Goal: Information Seeking & Learning: Learn about a topic

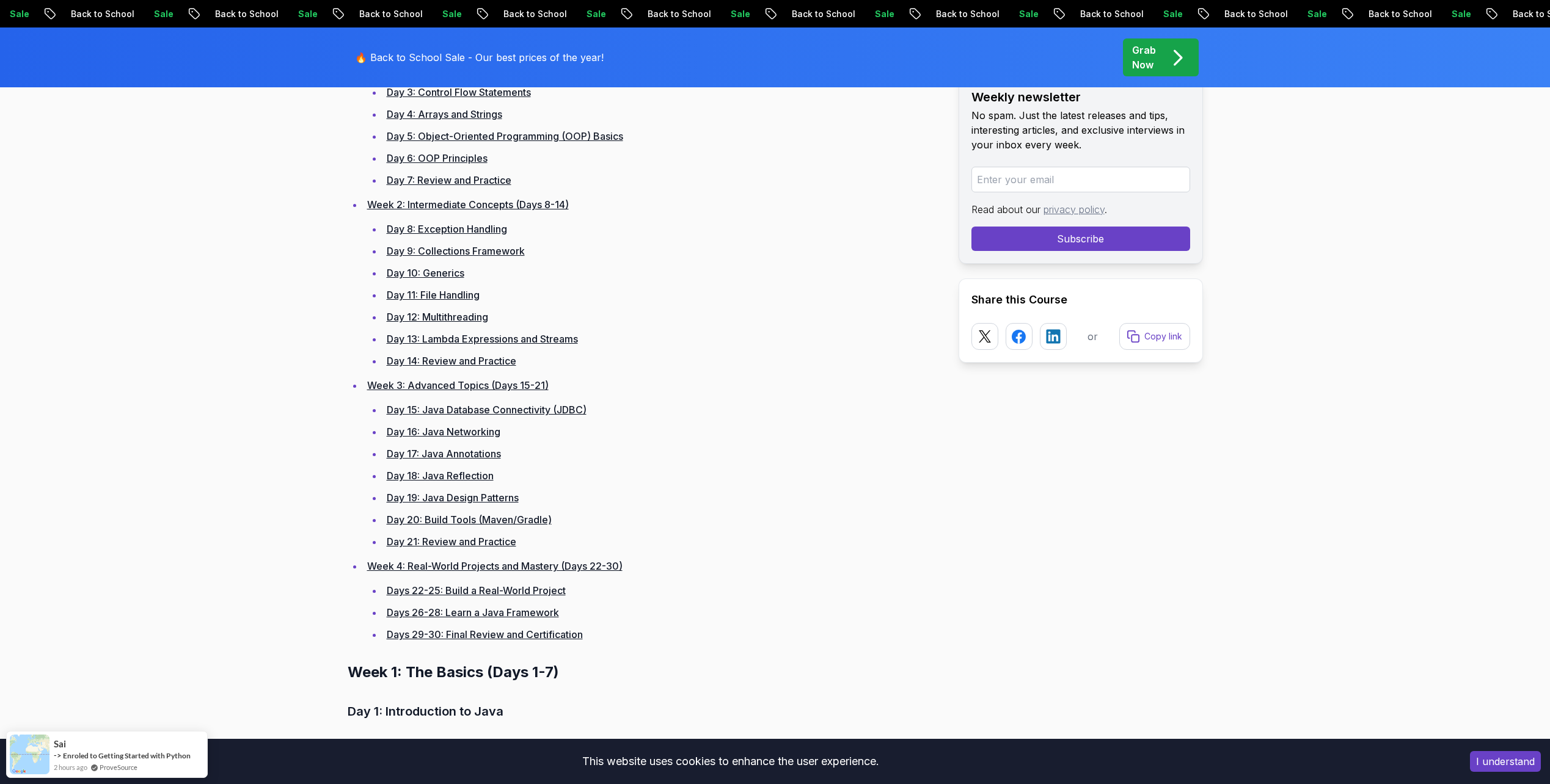
scroll to position [732, 0]
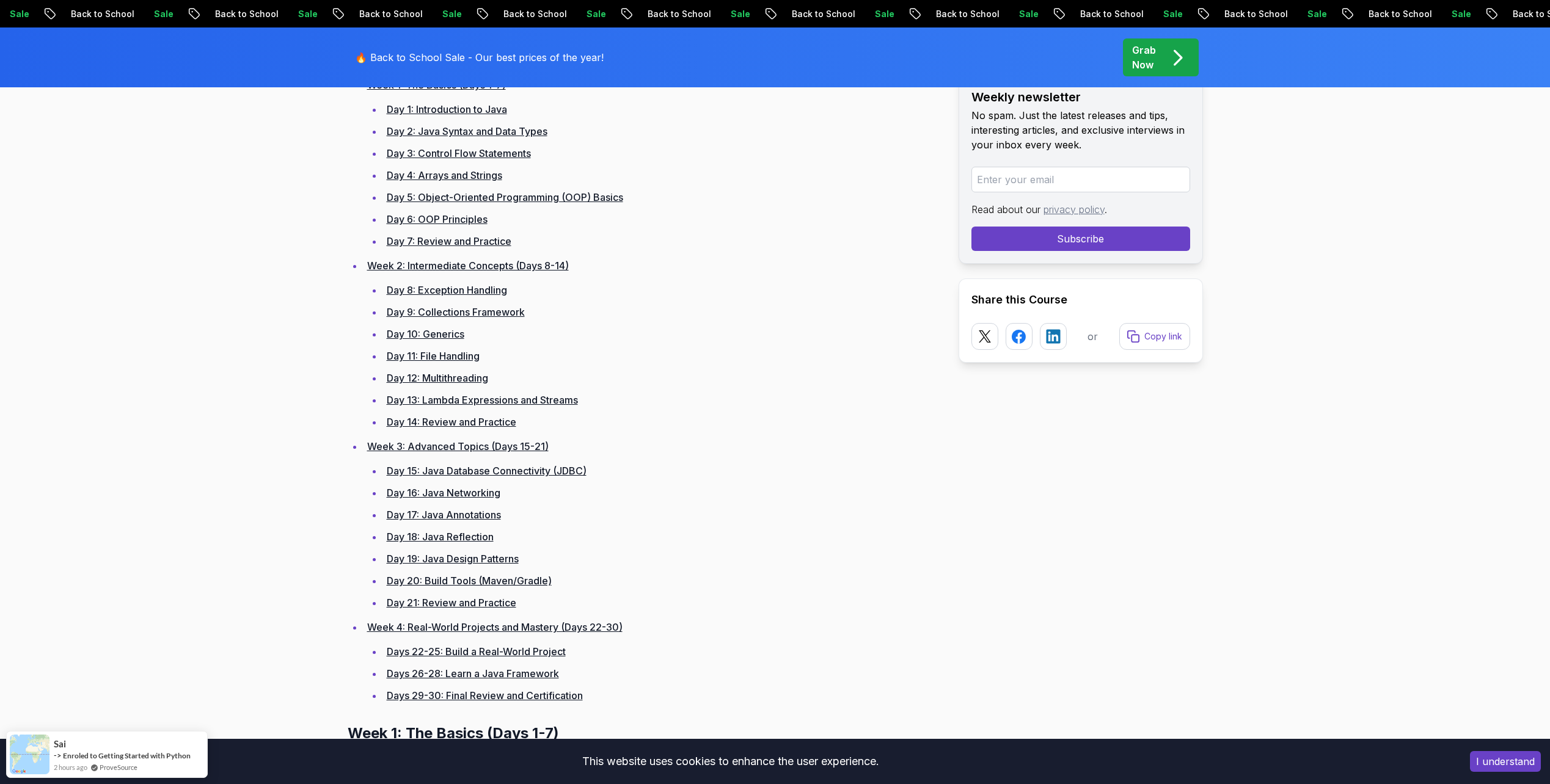
drag, startPoint x: 530, startPoint y: 467, endPoint x: 632, endPoint y: 399, distance: 122.6
click at [632, 399] on li "Day 13: Lambda Expressions and Streams" at bounding box center [661, 400] width 556 height 17
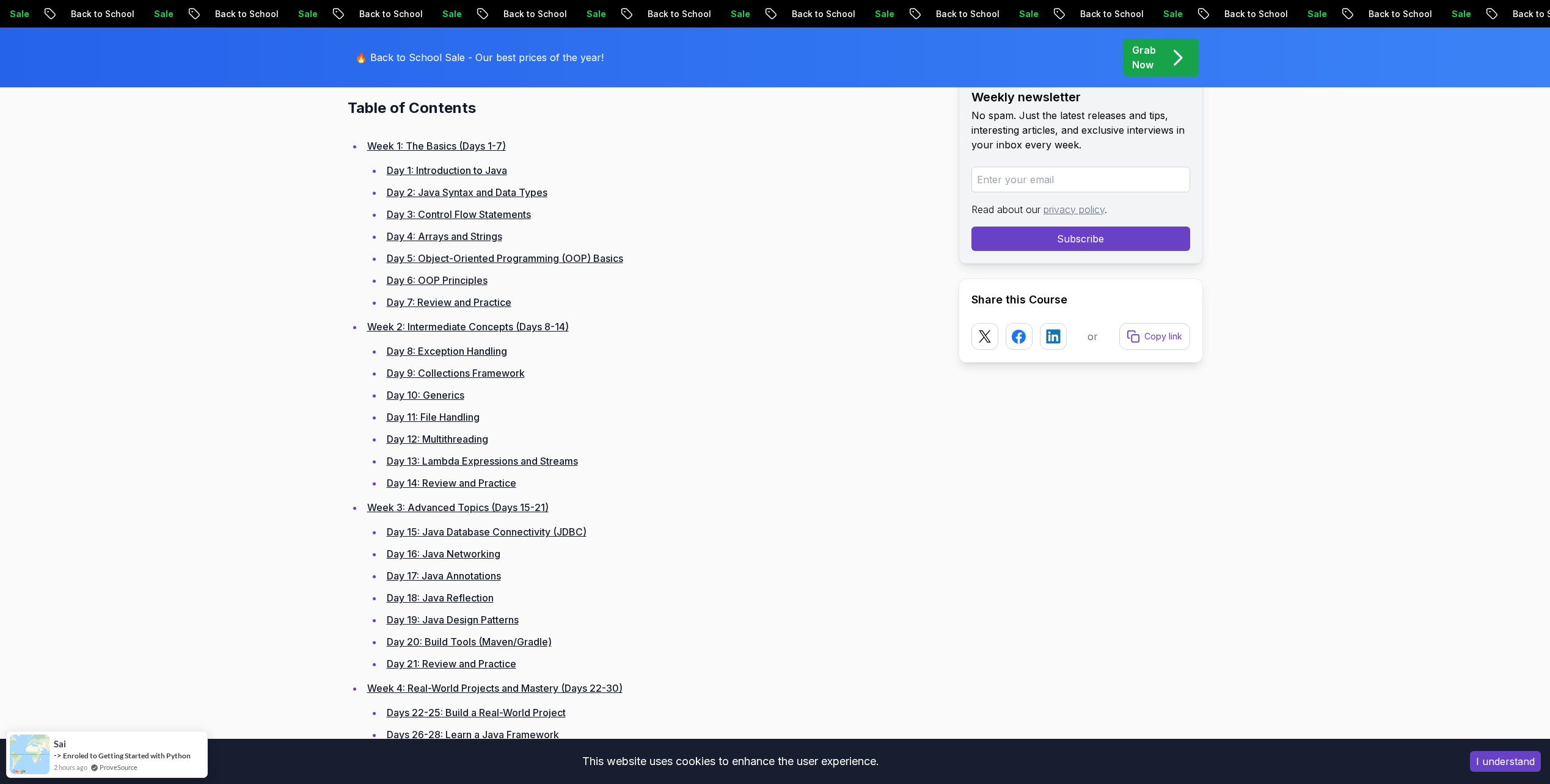
scroll to position [1038, 0]
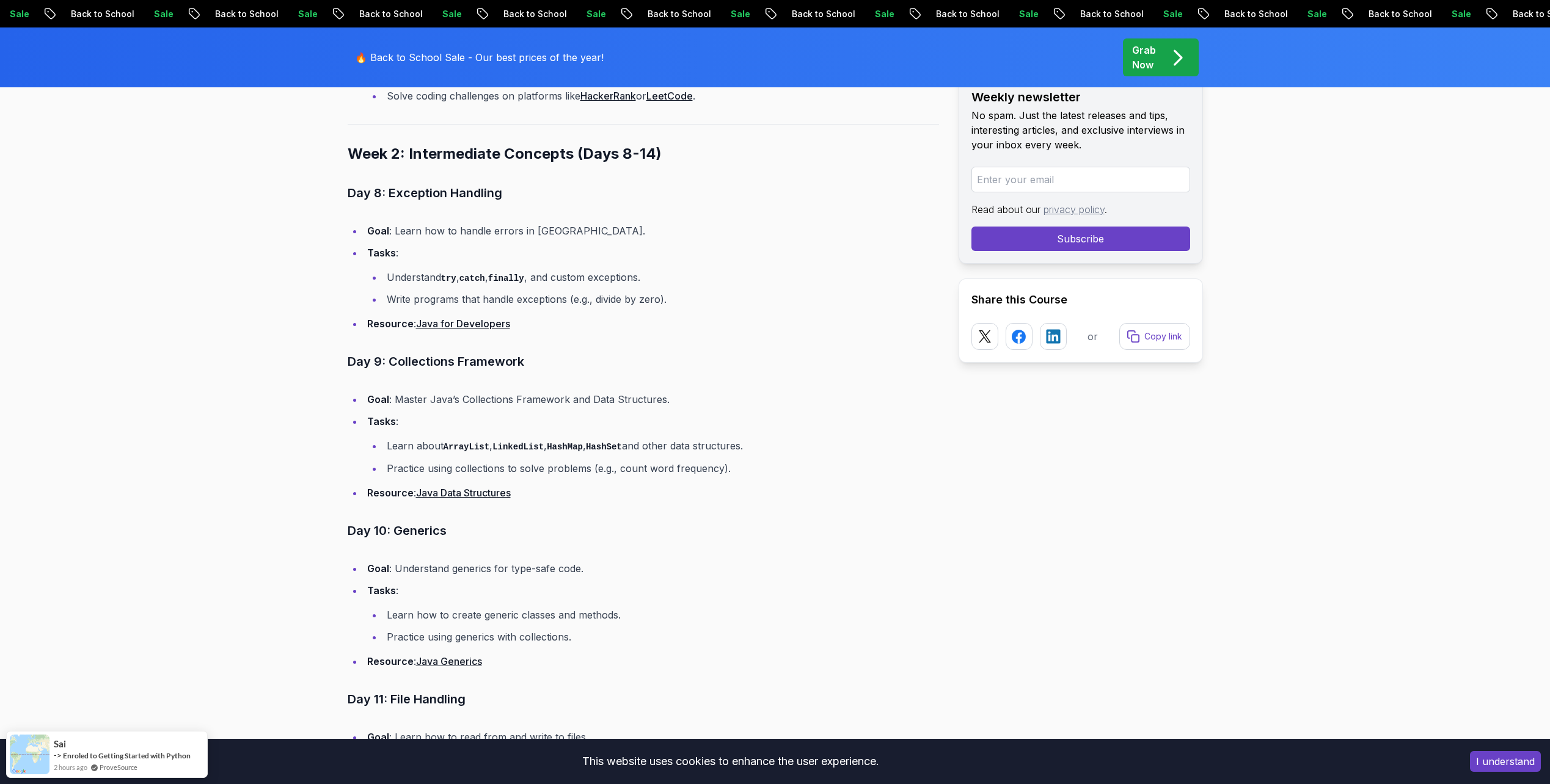
scroll to position [2450, 0]
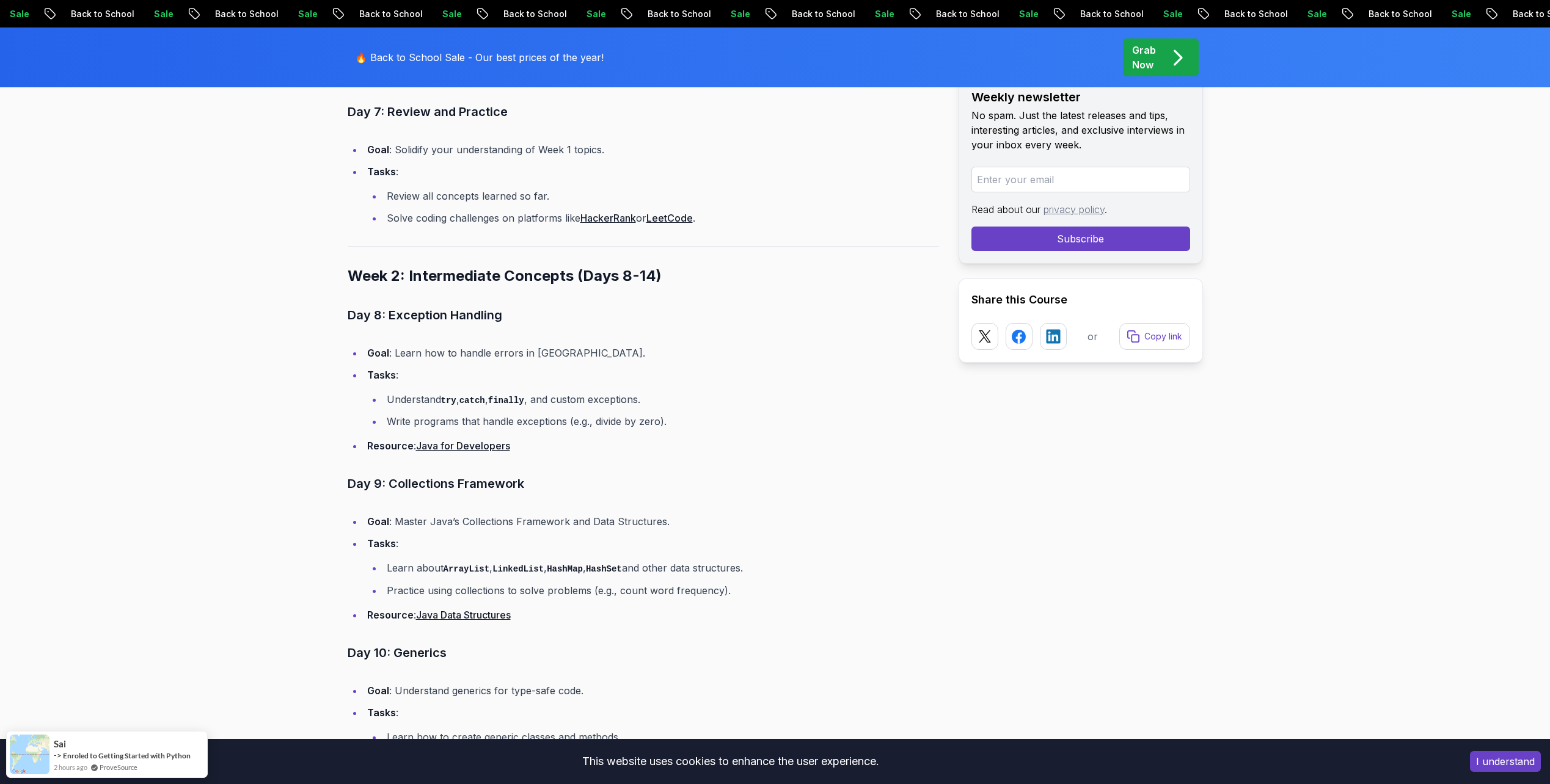
drag, startPoint x: 471, startPoint y: 448, endPoint x: 548, endPoint y: 453, distance: 77.2
click at [547, 448] on li "Resource : Java for Developers" at bounding box center [651, 446] width 575 height 17
drag, startPoint x: 205, startPoint y: 333, endPoint x: 280, endPoint y: 325, distance: 75.4
click at [206, 333] on div "Blogs How To Master Java [DATE] backend 6 min read How To Master Java [DATE] Th…" at bounding box center [775, 532] width 1550 height 5703
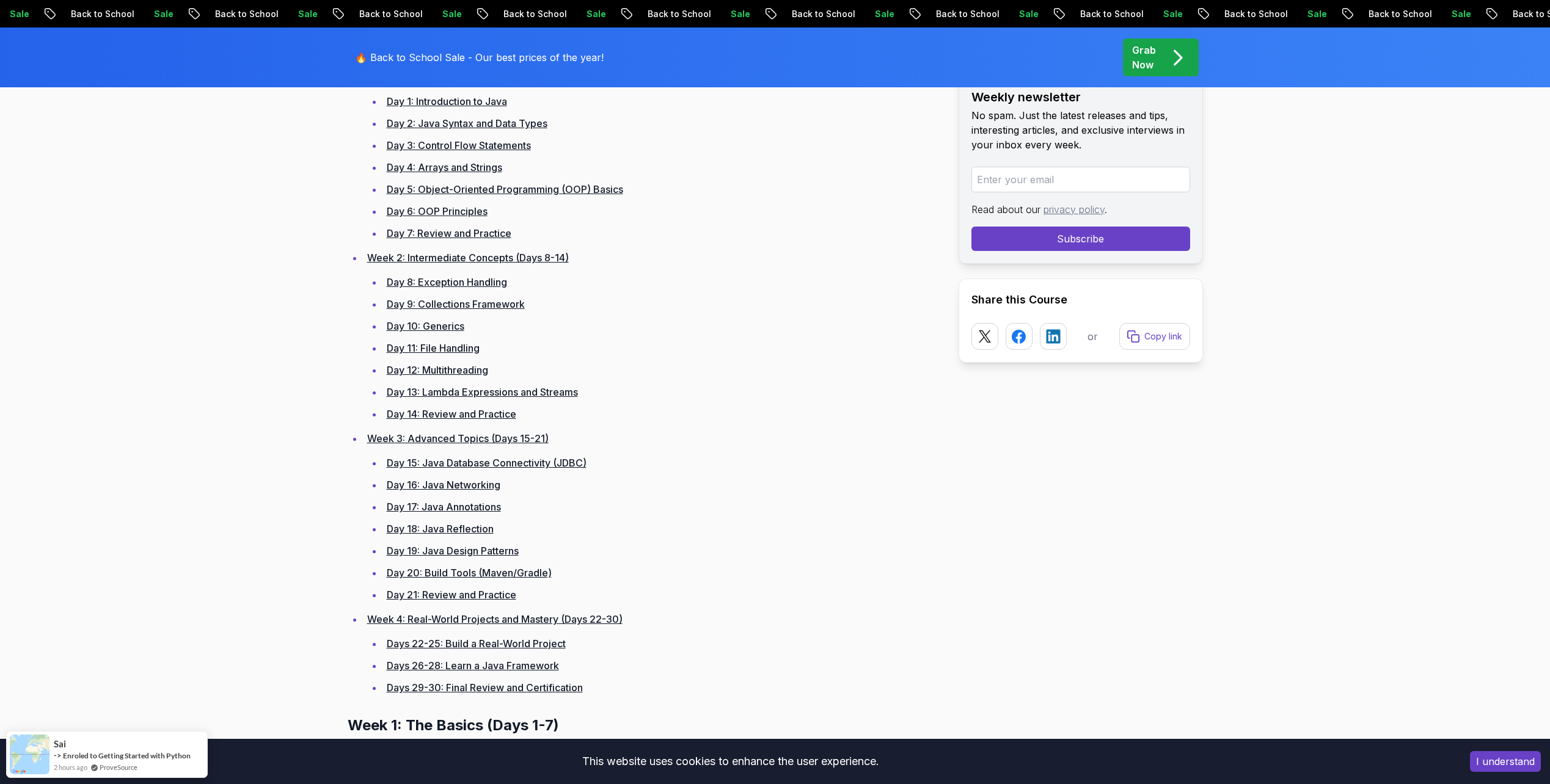
scroll to position [497, 0]
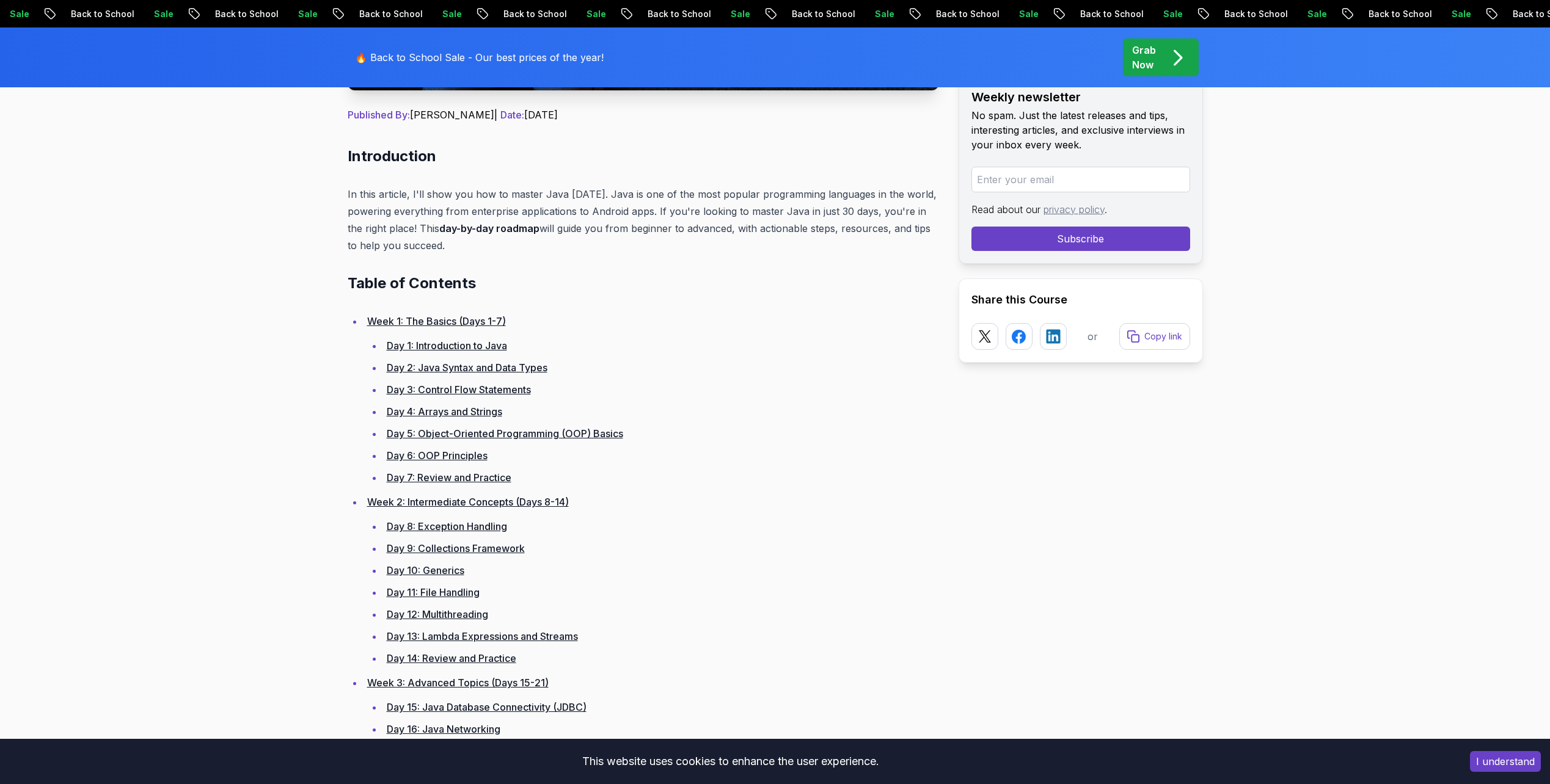
click at [475, 526] on link "Day 8: Exception Handling" at bounding box center [447, 526] width 120 height 12
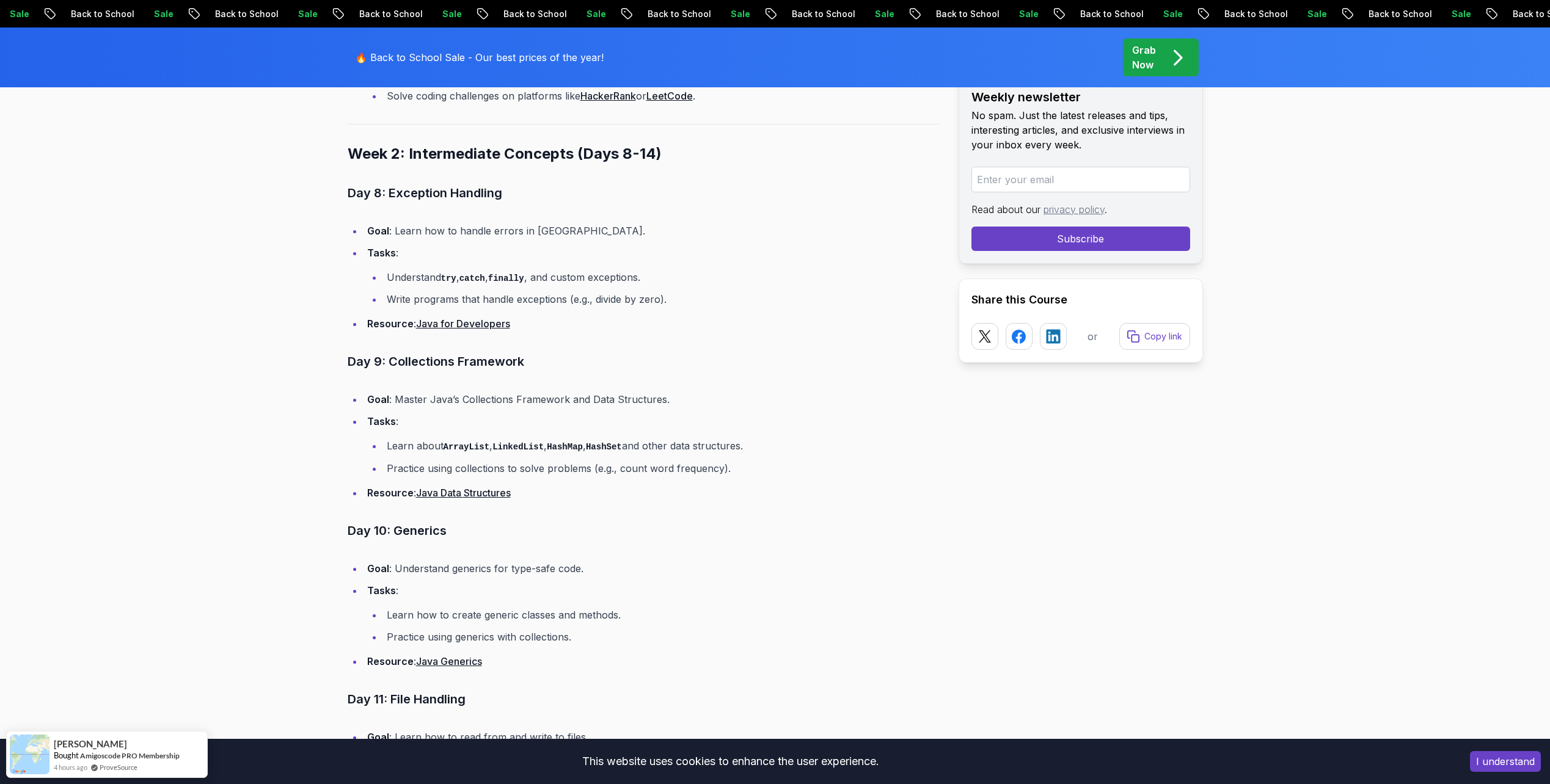
scroll to position [2450, 0]
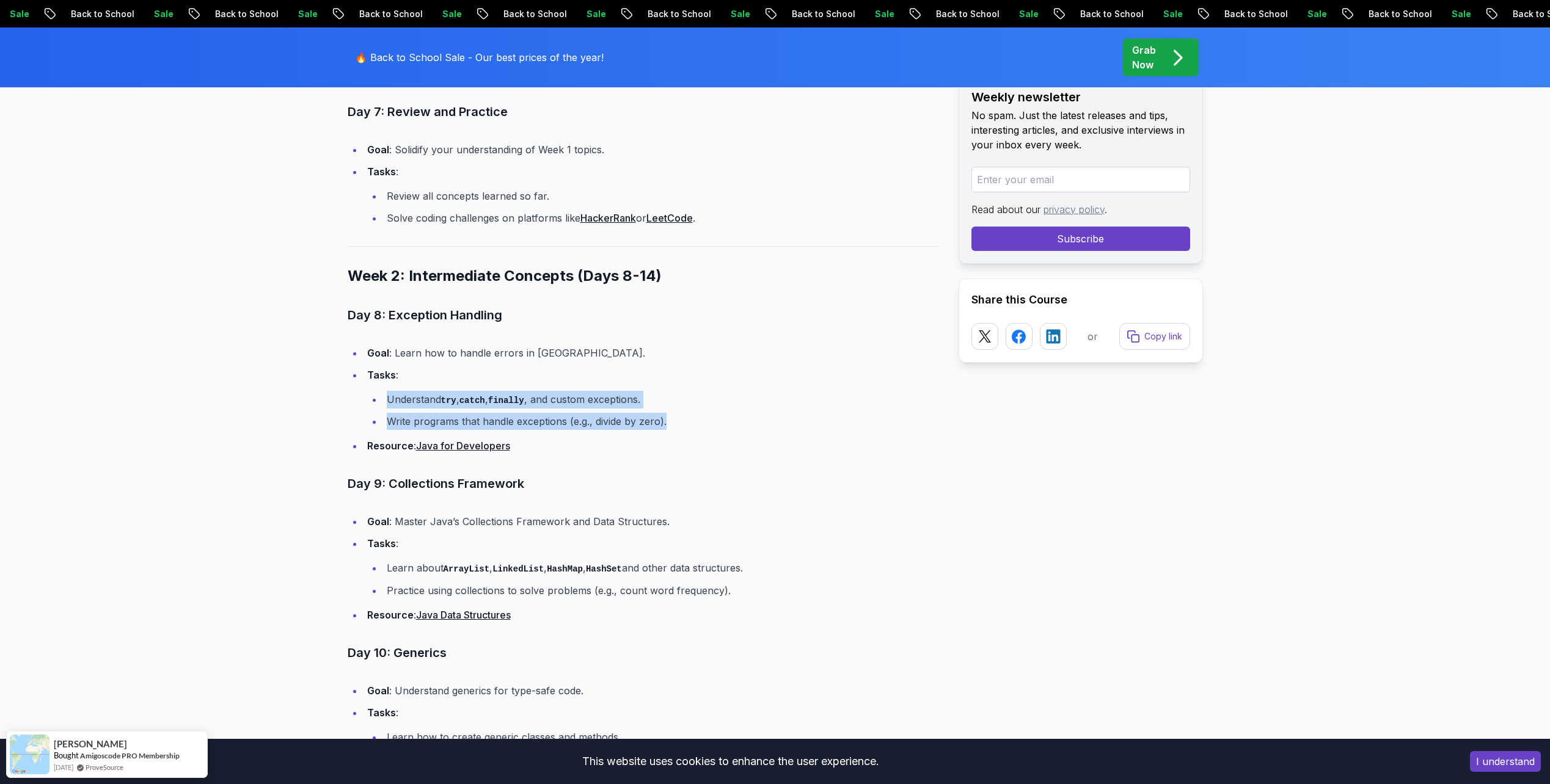
drag, startPoint x: 384, startPoint y: 402, endPoint x: 701, endPoint y: 408, distance: 317.1
click at [700, 408] on ul "Understand try , catch , finally , and custom exceptions. Write programs that h…" at bounding box center [653, 410] width 572 height 40
drag, startPoint x: 701, startPoint y: 408, endPoint x: 798, endPoint y: 434, distance: 100.4
click at [798, 433] on ul "Goal : Learn how to handle errors in [GEOGRAPHIC_DATA]. Tasks : Understand try …" at bounding box center [643, 399] width 592 height 110
drag, startPoint x: 709, startPoint y: 427, endPoint x: 404, endPoint y: 401, distance: 306.1
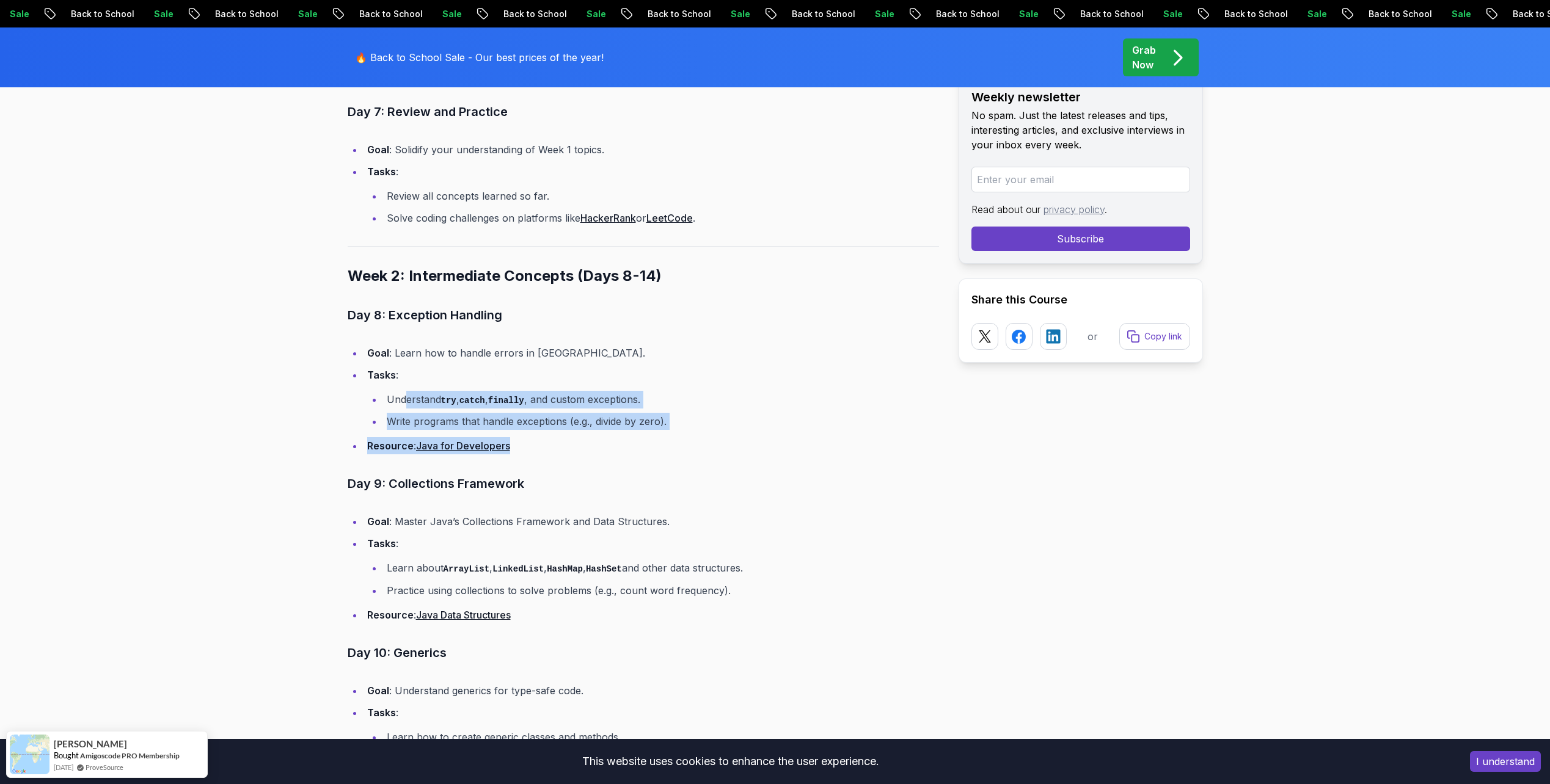
click at [404, 401] on ul "Goal : Learn how to handle errors in [GEOGRAPHIC_DATA]. Tasks : Understand try …" at bounding box center [643, 399] width 592 height 110
drag, startPoint x: 404, startPoint y: 401, endPoint x: 733, endPoint y: 431, distance: 330.4
click at [733, 431] on ul "Goal : Learn how to handle errors in [GEOGRAPHIC_DATA]. Tasks : Understand try …" at bounding box center [643, 399] width 592 height 110
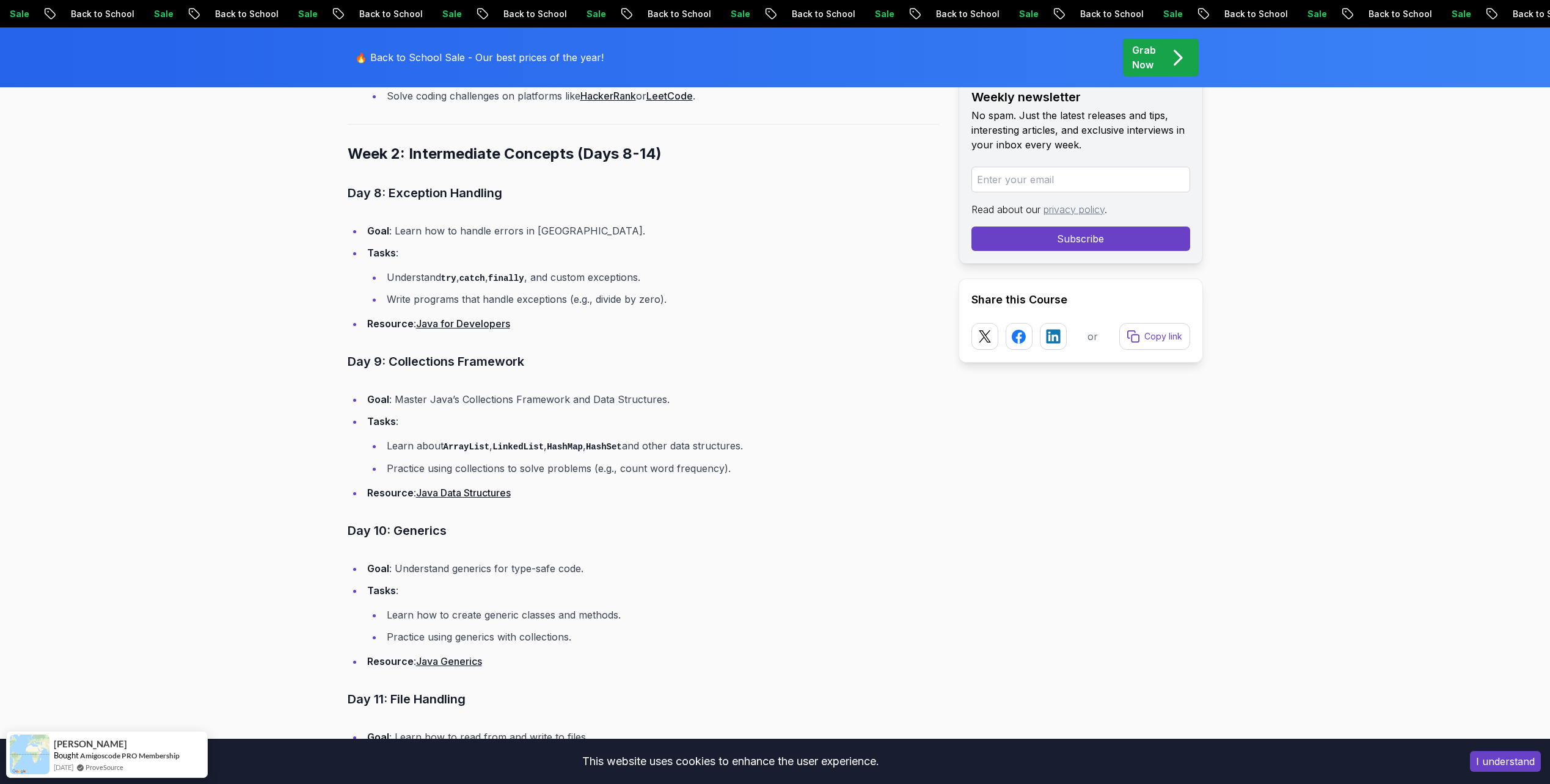
click at [756, 414] on li "Tasks : Learn about ArrayList , LinkedList , HashMap , HashSet and other data s…" at bounding box center [651, 445] width 575 height 64
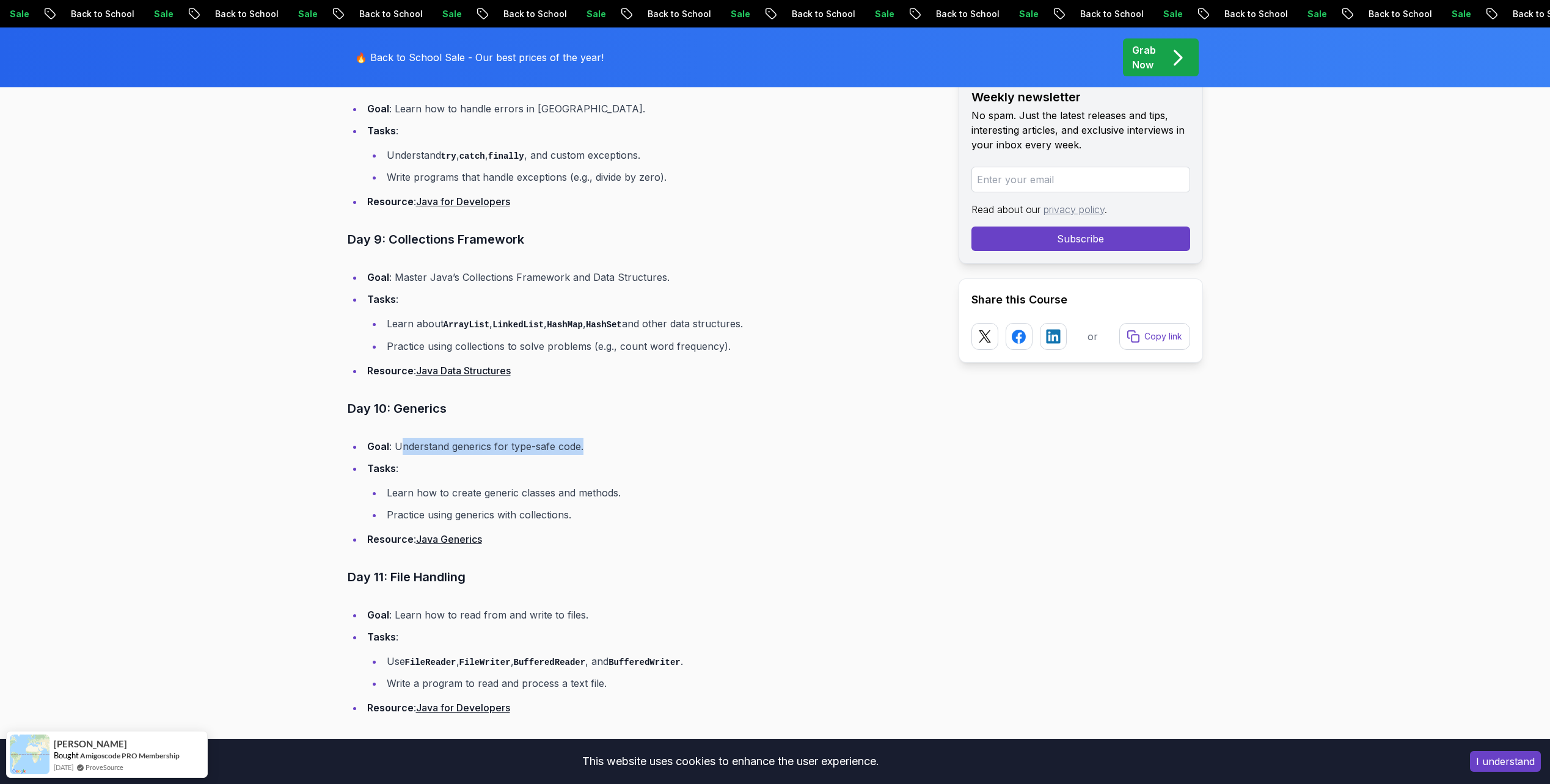
drag, startPoint x: 488, startPoint y: 446, endPoint x: 647, endPoint y: 448, distance: 159.0
click at [647, 448] on li "Goal : Understand generics for type-safe code." at bounding box center [651, 446] width 575 height 17
drag, startPoint x: 647, startPoint y: 448, endPoint x: 745, endPoint y: 472, distance: 100.9
click at [745, 472] on li "Tasks : Learn how to create generic classes and methods. Practice using generic…" at bounding box center [651, 491] width 575 height 63
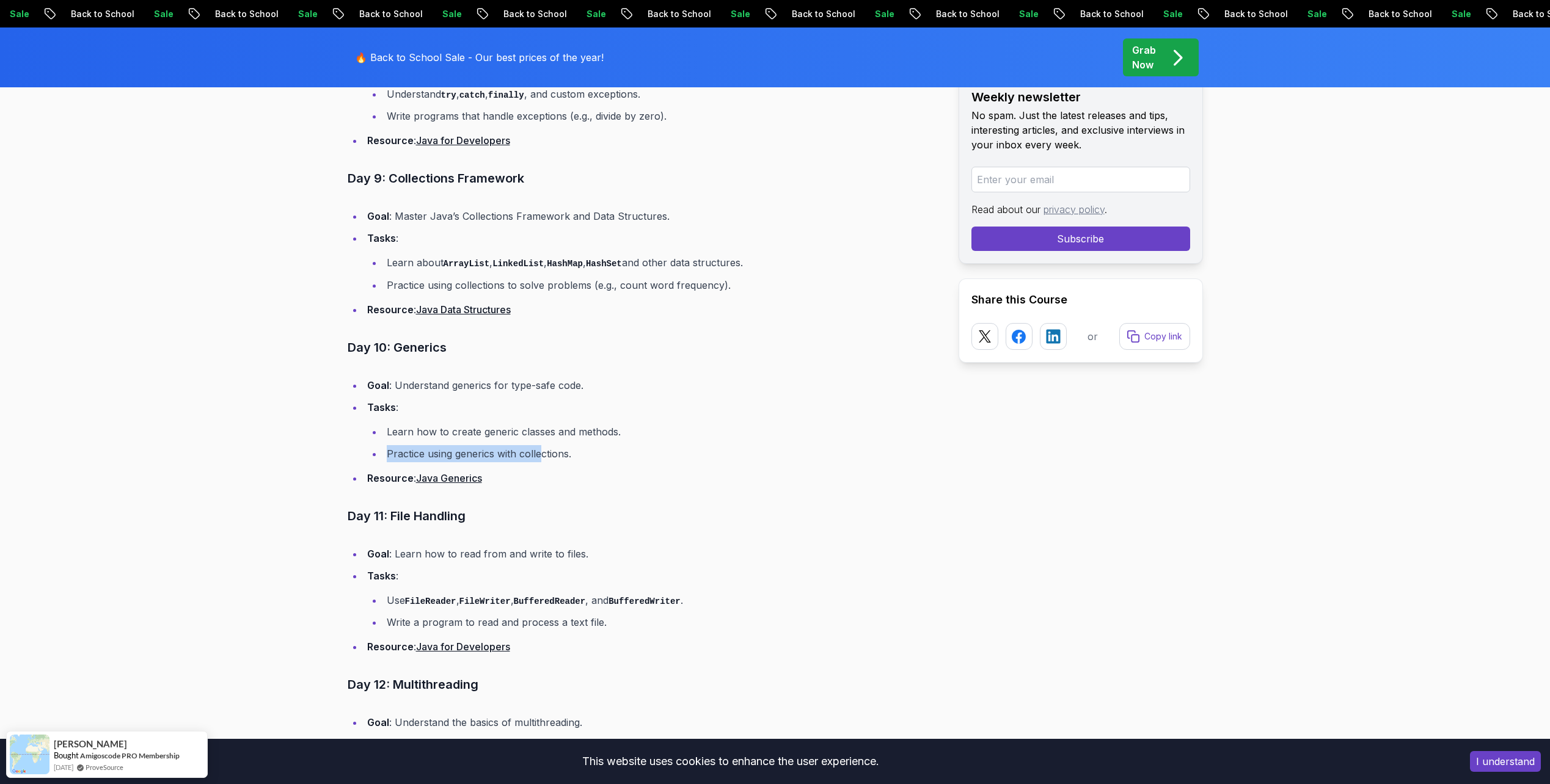
drag, startPoint x: 512, startPoint y: 456, endPoint x: 375, endPoint y: 440, distance: 137.9
click at [375, 440] on ul "Learn how to create generic classes and methods. Practice using generics with c…" at bounding box center [653, 443] width 572 height 39
drag, startPoint x: 375, startPoint y: 440, endPoint x: 655, endPoint y: 456, distance: 280.5
click at [655, 456] on li "Practice using generics with collections." at bounding box center [661, 453] width 556 height 17
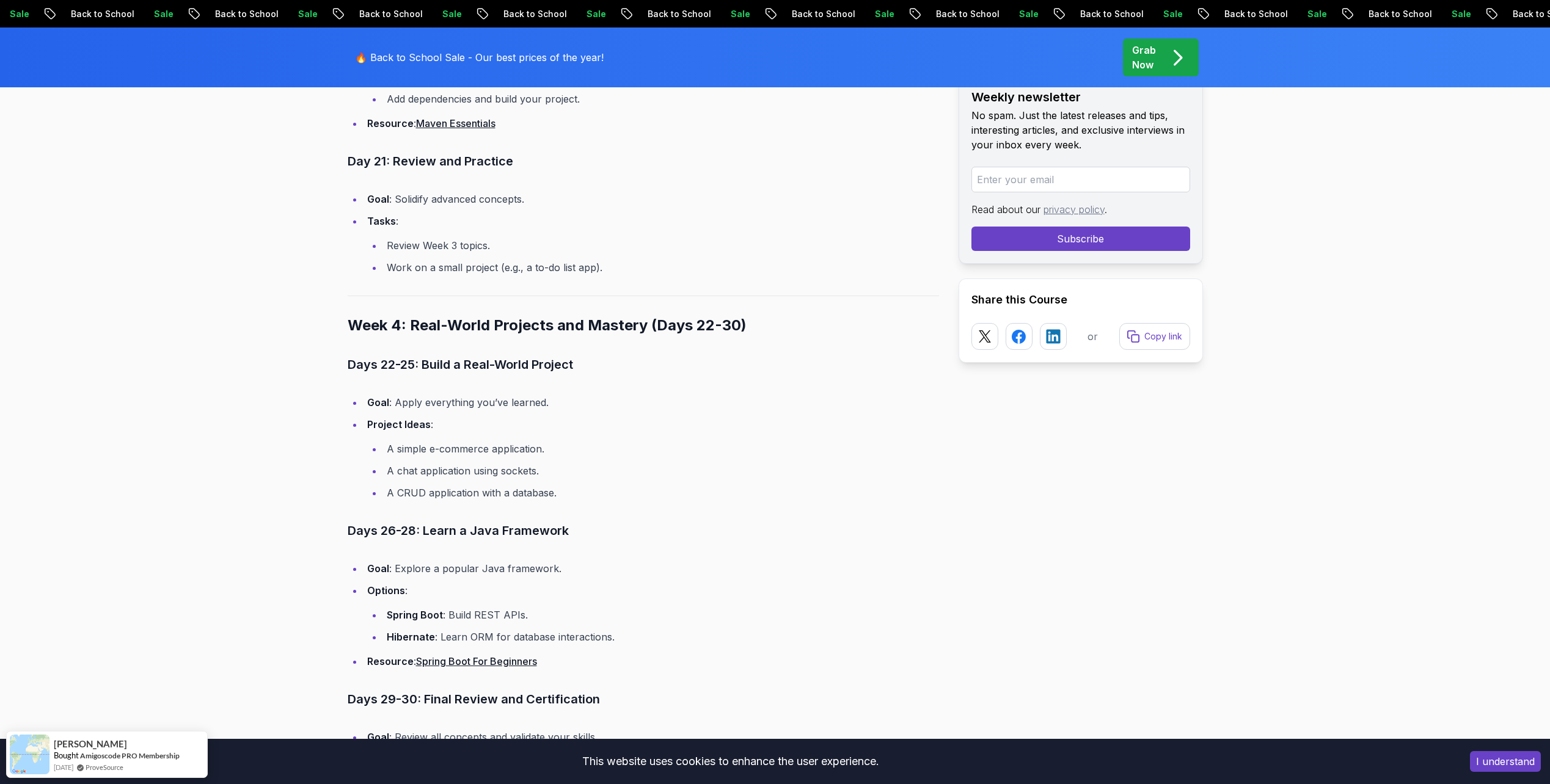
scroll to position [5137, 0]
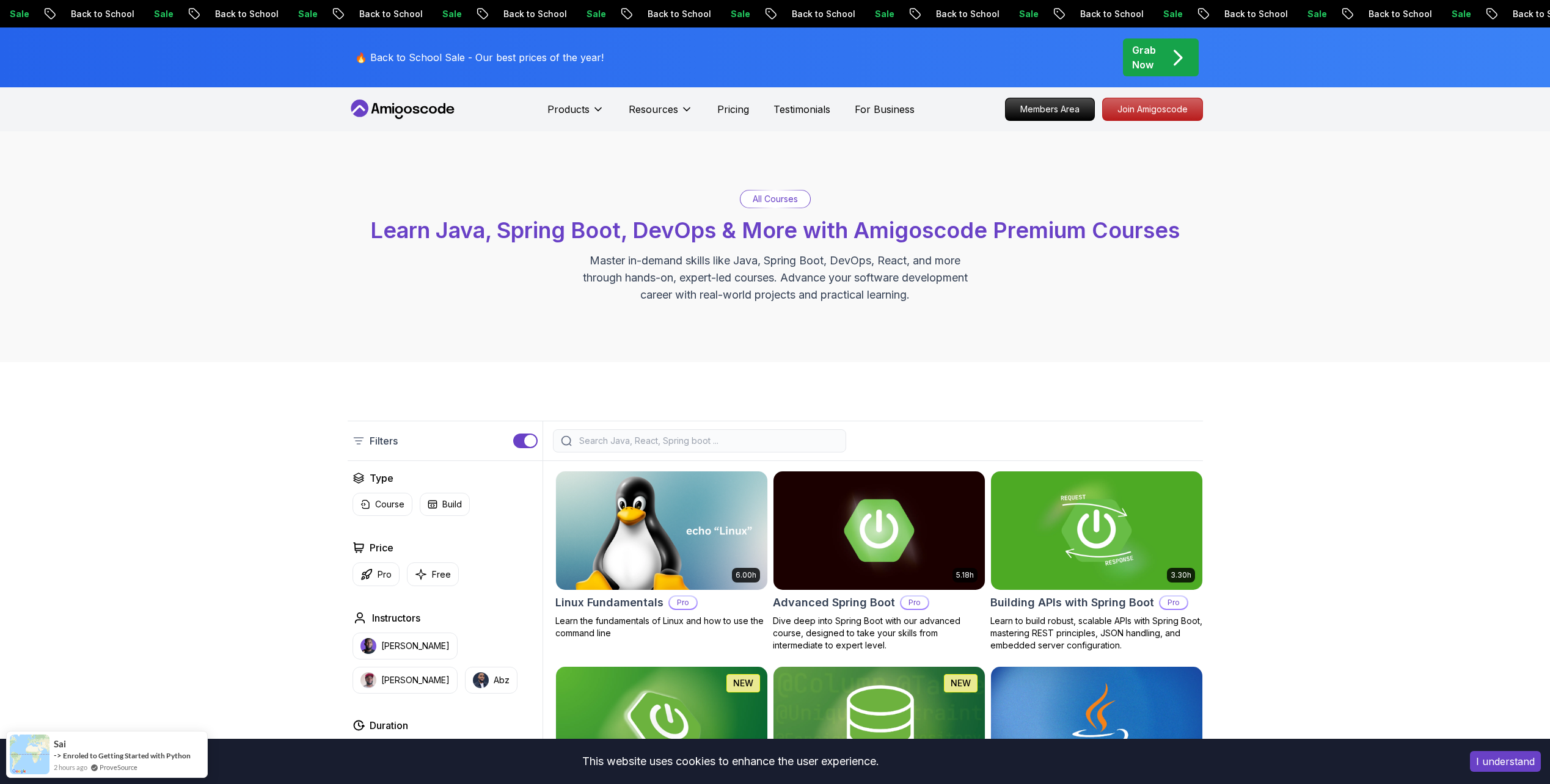
scroll to position [183, 0]
